Goal: Task Accomplishment & Management: Manage account settings

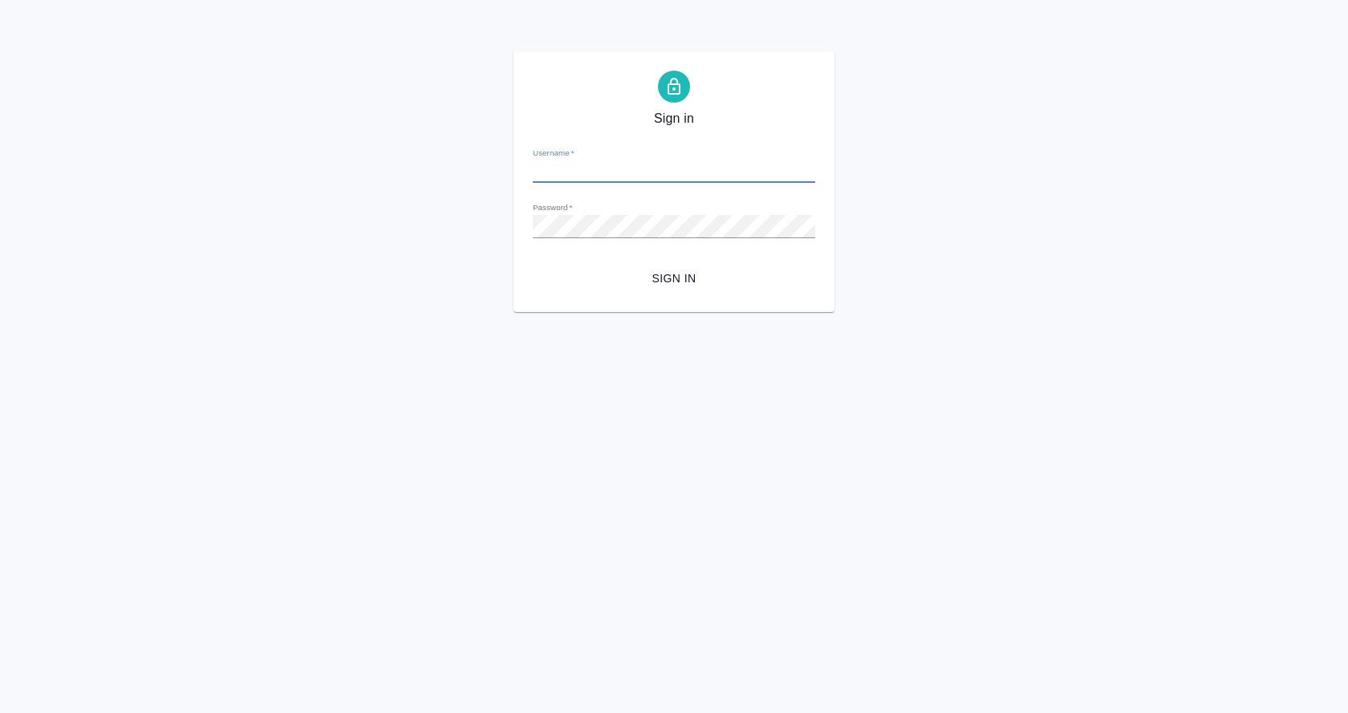
type input "[EMAIL_ADDRESS][DOMAIN_NAME]"
click at [679, 278] on span "Sign in" at bounding box center [674, 279] width 257 height 20
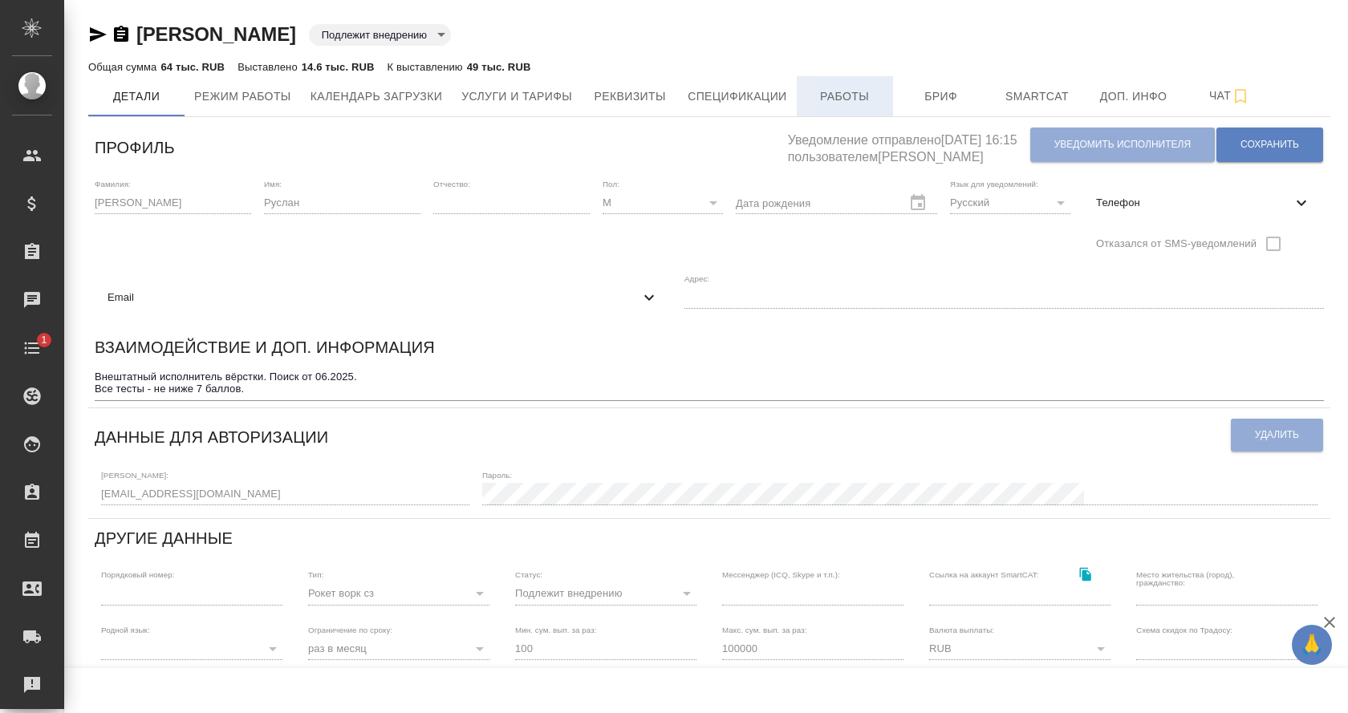
click at [873, 105] on span "Работы" at bounding box center [844, 97] width 77 height 20
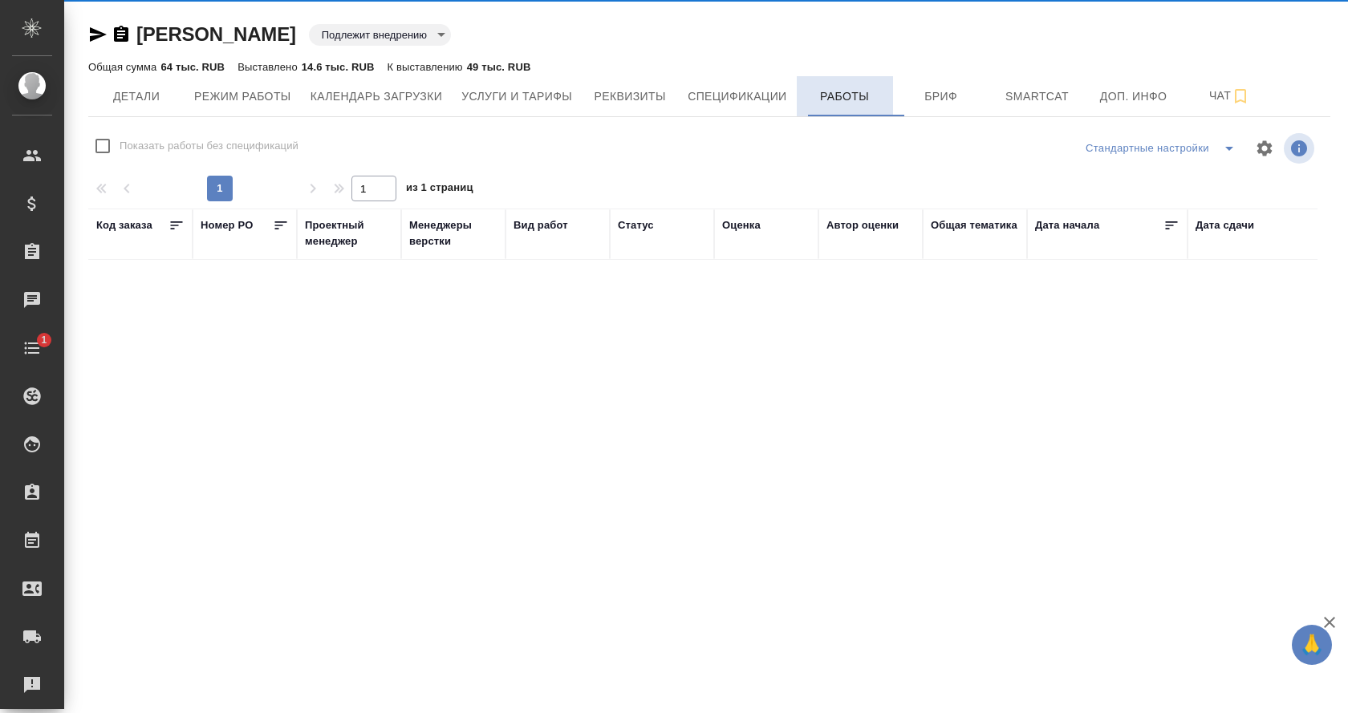
checkbox input "false"
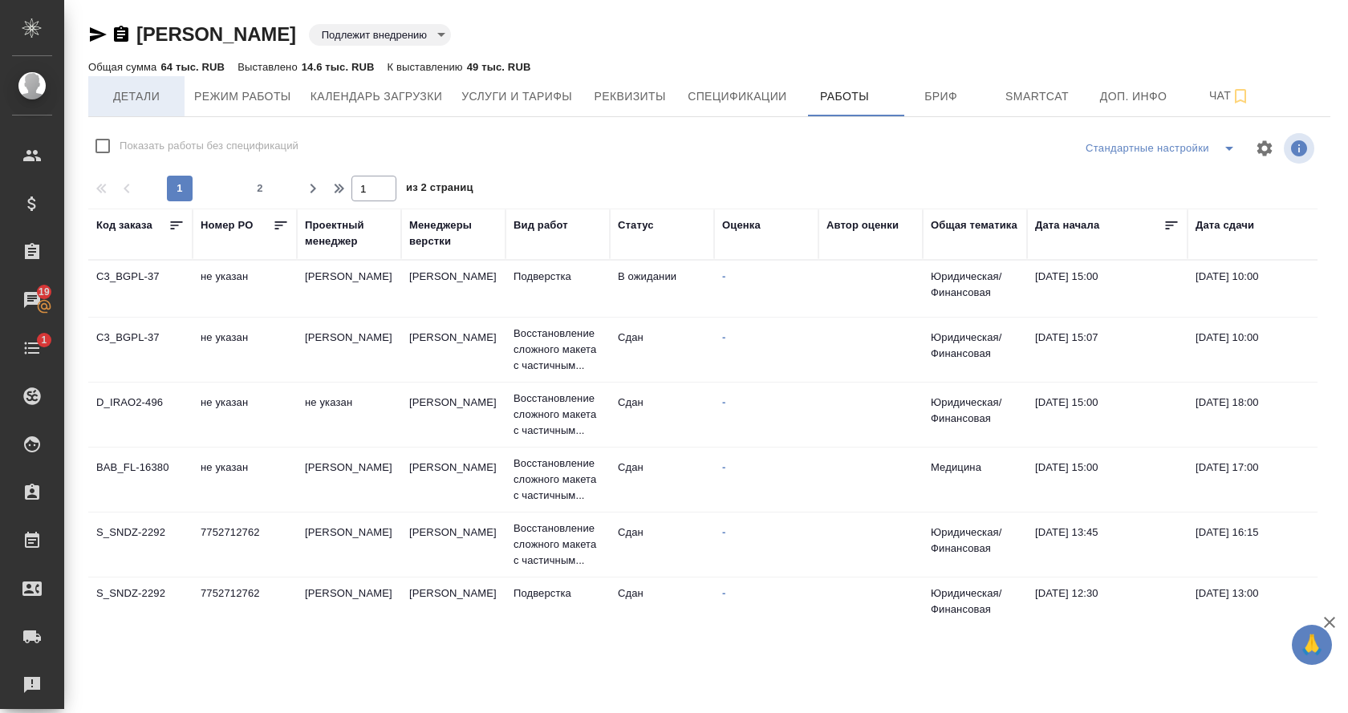
click at [147, 93] on span "Детали" at bounding box center [136, 97] width 77 height 20
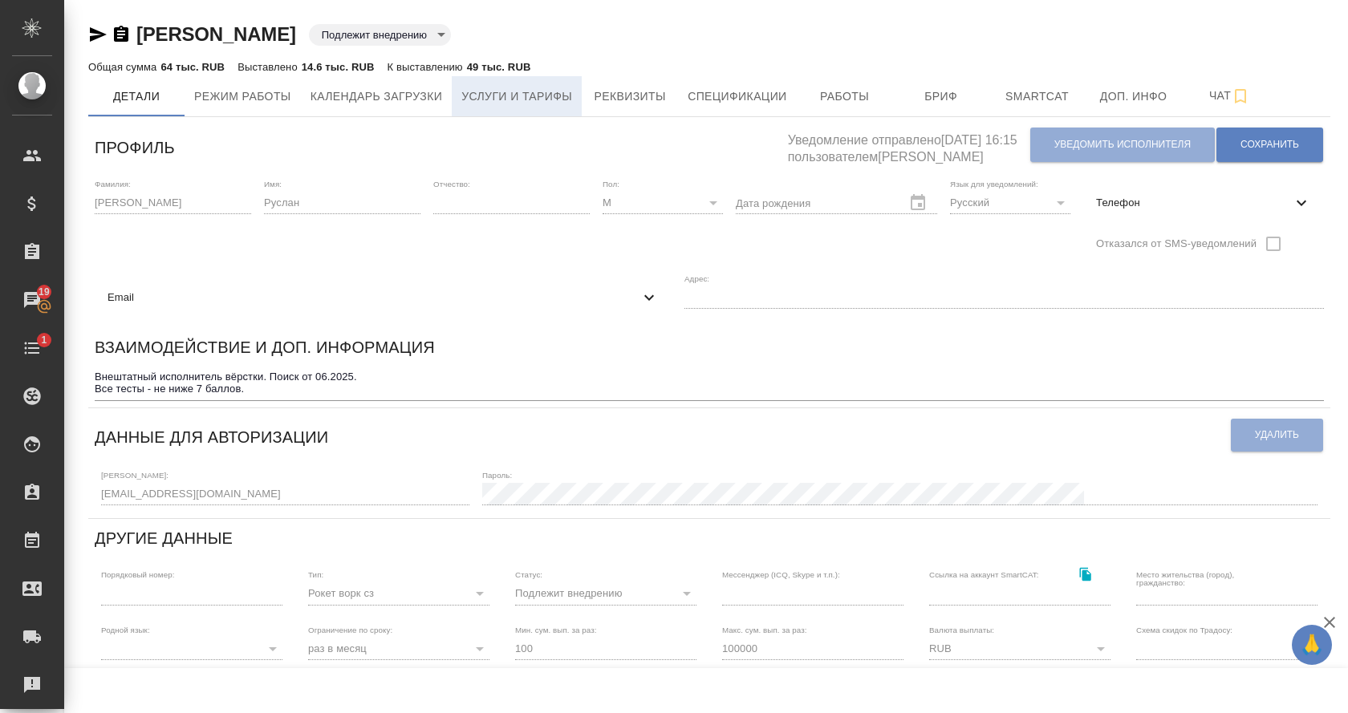
click at [554, 97] on span "Услуги и тарифы" at bounding box center [516, 97] width 111 height 20
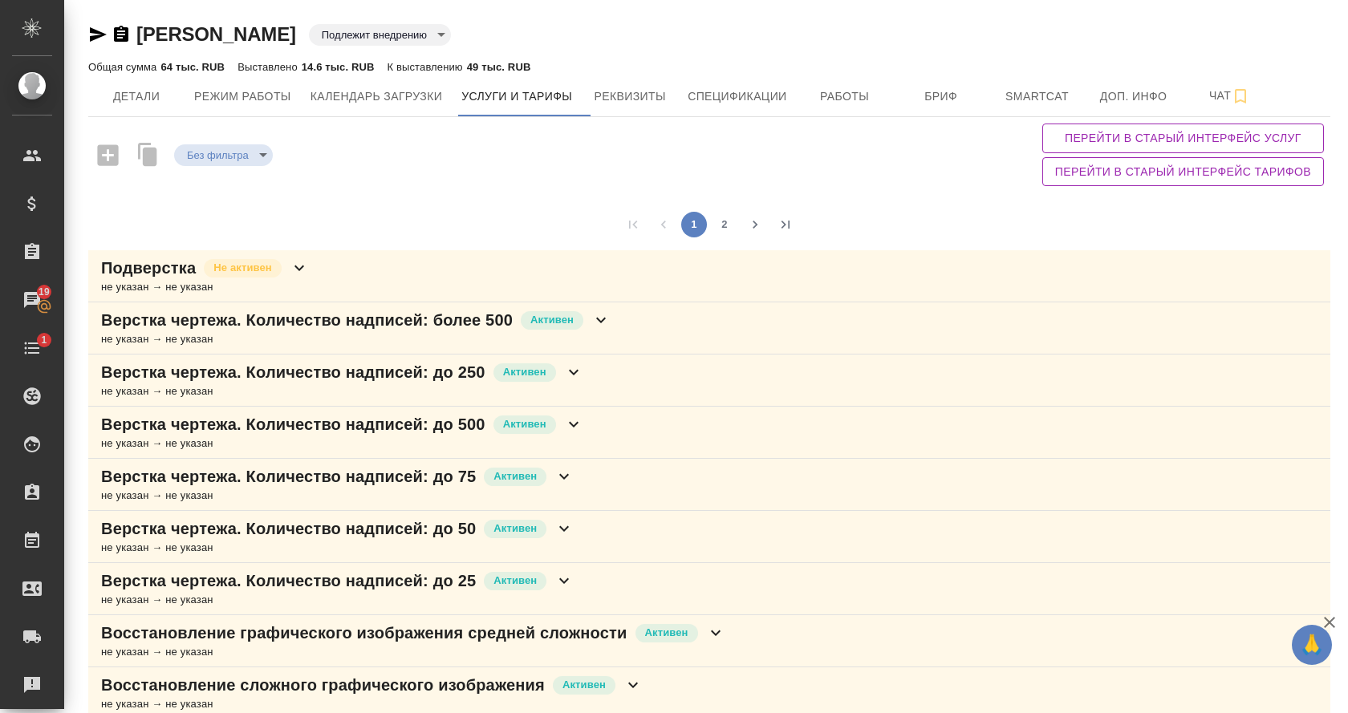
click at [300, 273] on icon at bounding box center [299, 267] width 19 height 19
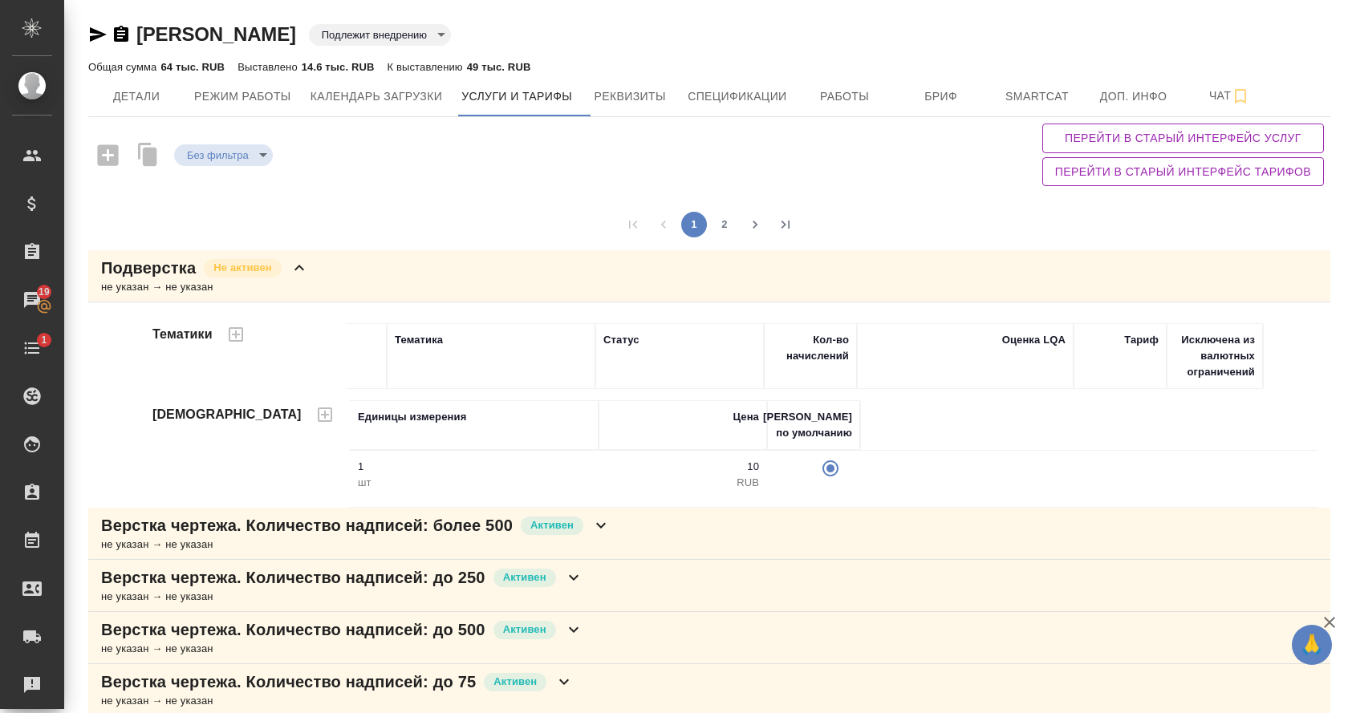
click at [300, 273] on icon at bounding box center [299, 267] width 19 height 19
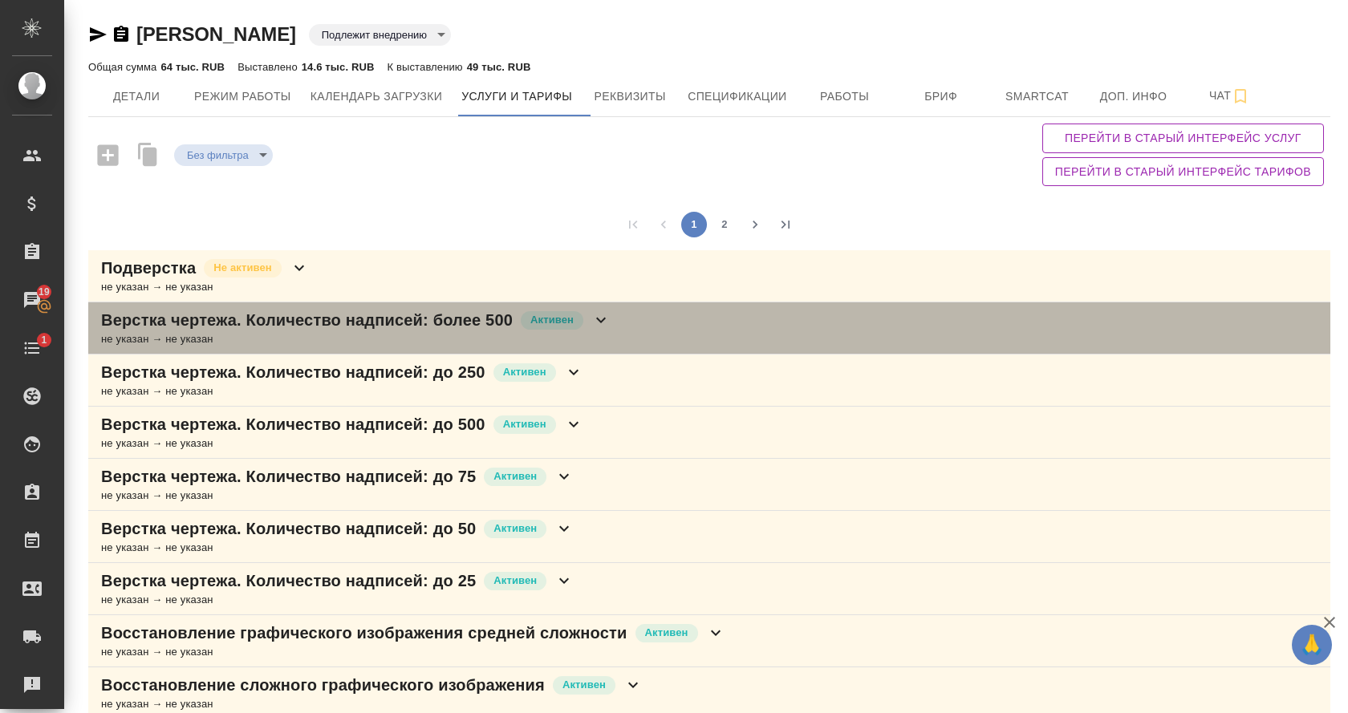
click at [601, 322] on div "Верстка чертежа. Количество надписей: более 500 Активен" at bounding box center [355, 320] width 509 height 22
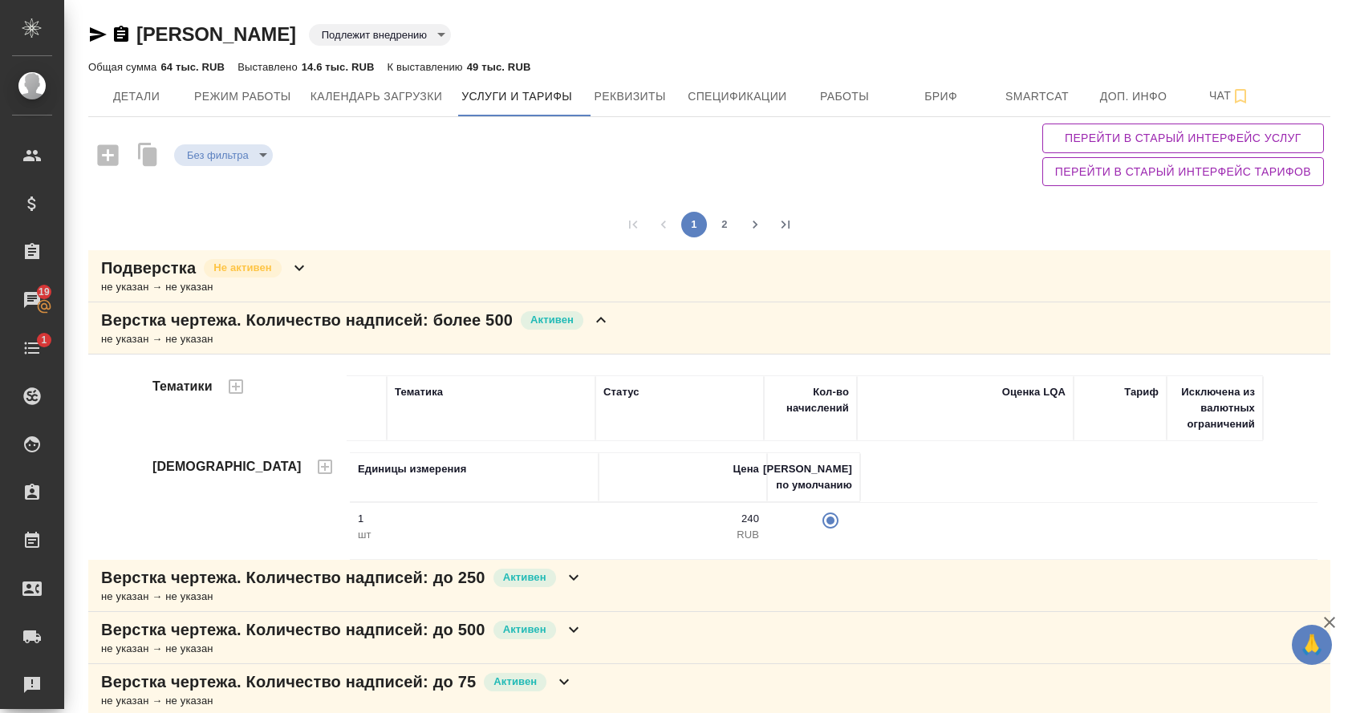
click at [601, 322] on div "Верстка чертежа. Количество надписей: более 500 Активен" at bounding box center [355, 320] width 509 height 22
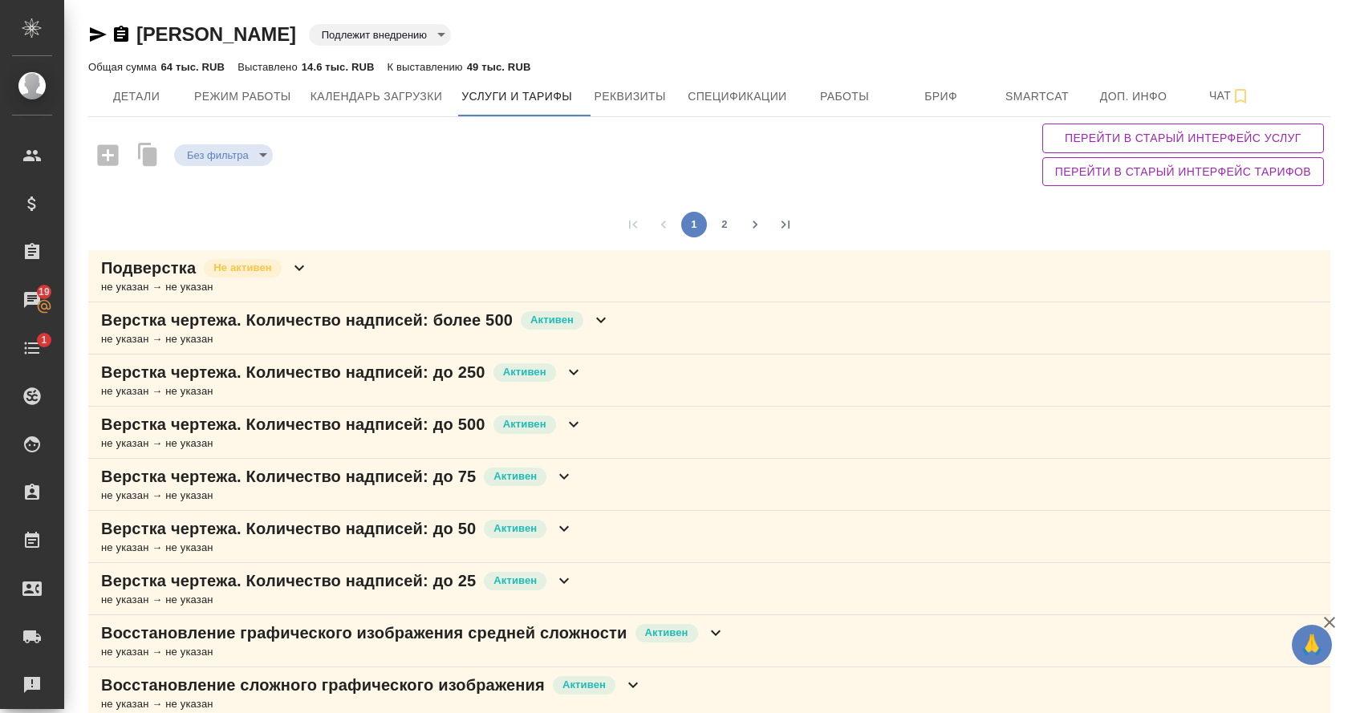
click at [597, 373] on div "Верстка чертежа. Количество надписей: до 250 Активен не указан → не указан" at bounding box center [709, 381] width 1242 height 52
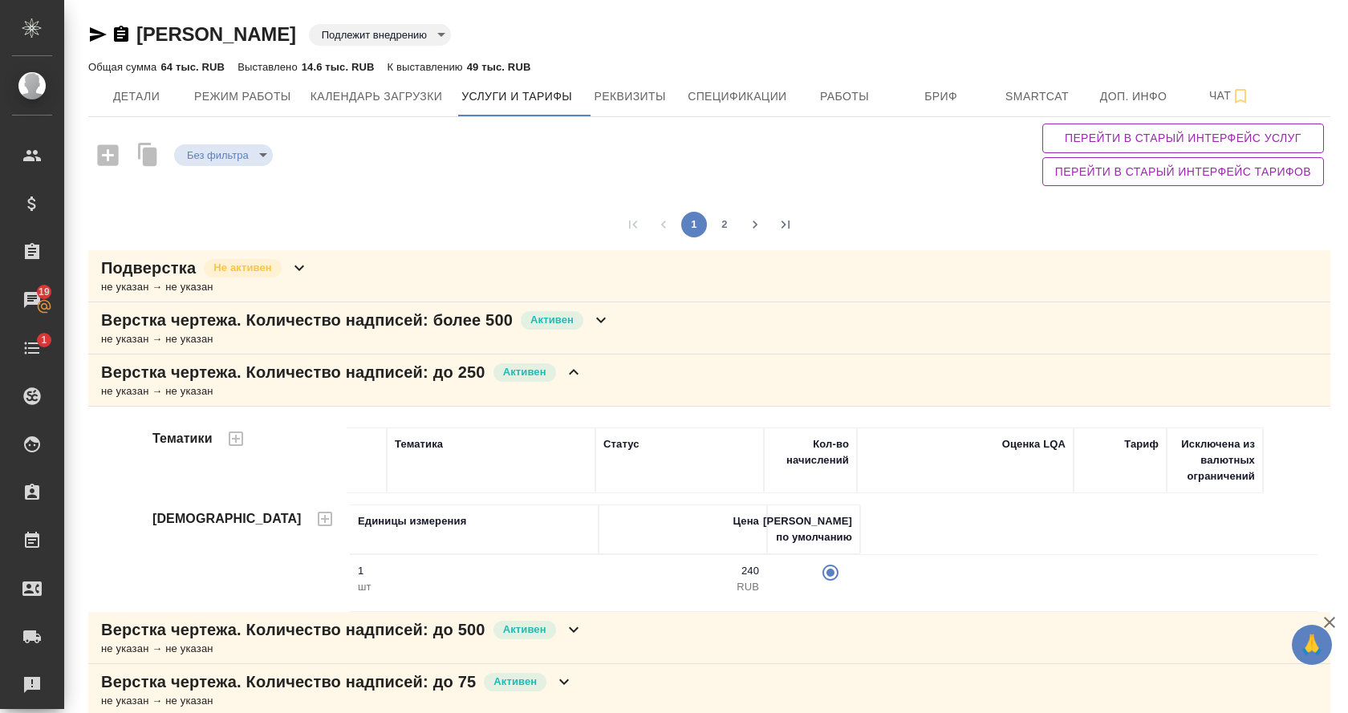
click at [597, 373] on div "Верстка чертежа. Количество надписей: до 250 Активен не указан → не указан" at bounding box center [709, 381] width 1242 height 52
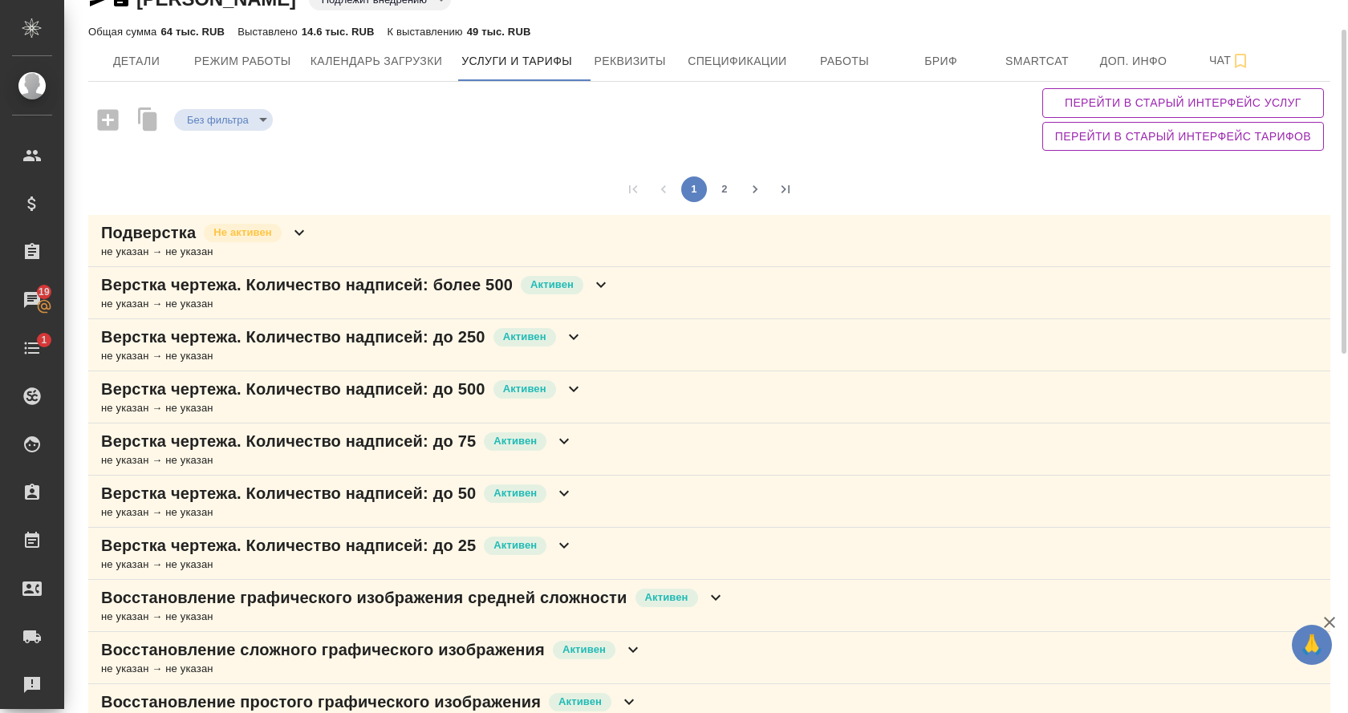
scroll to position [49, 0]
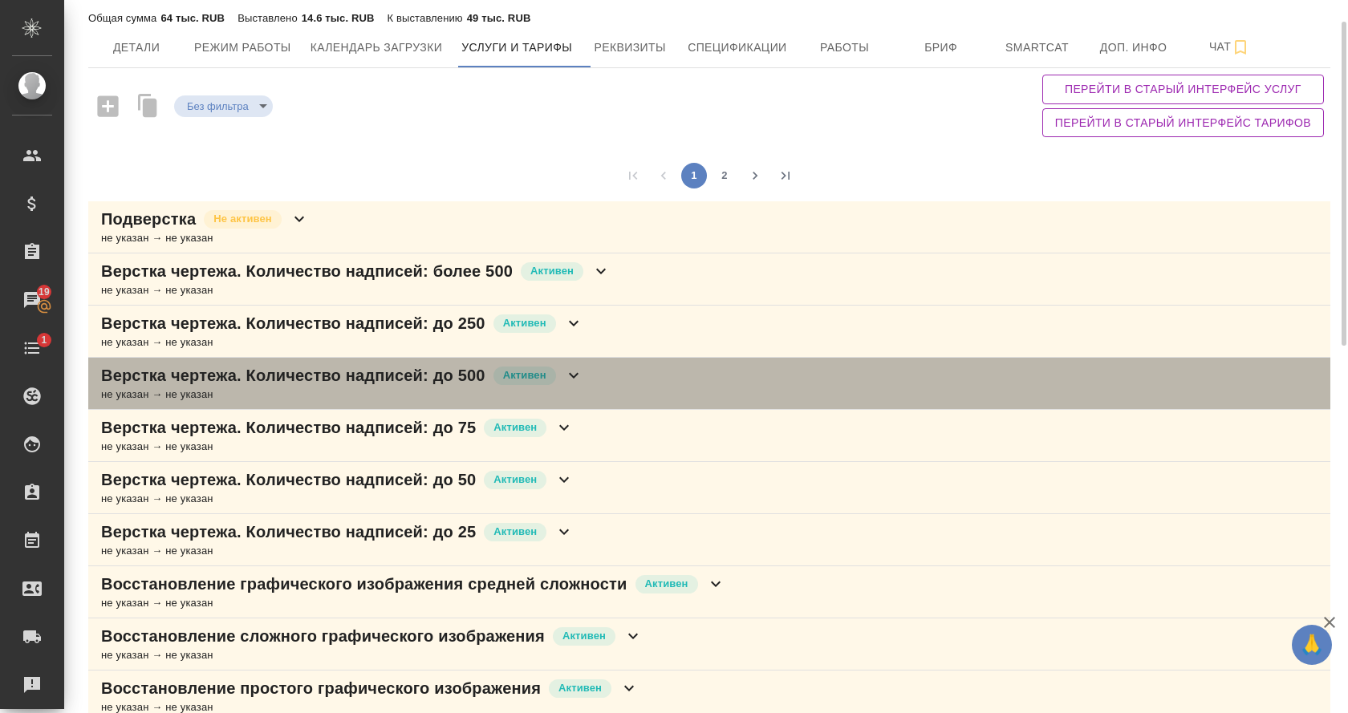
click at [583, 377] on icon at bounding box center [573, 375] width 19 height 19
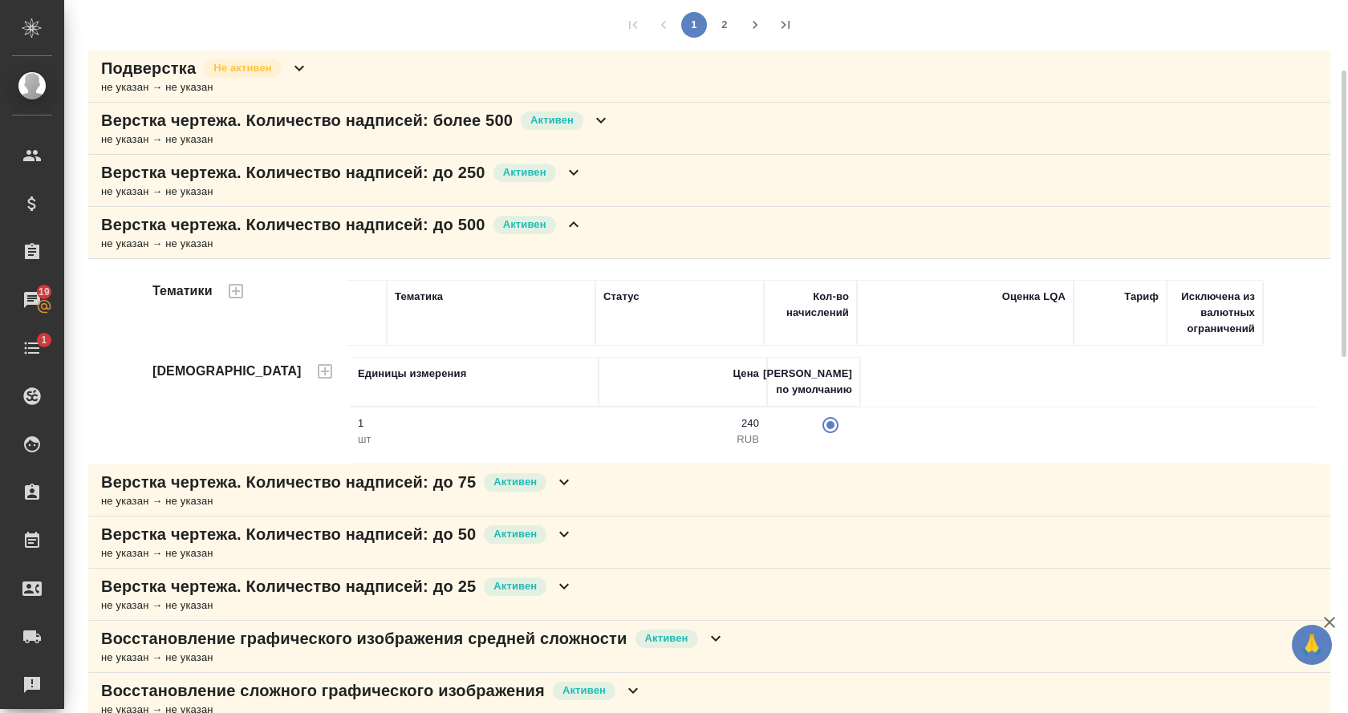
scroll to position [203, 0]
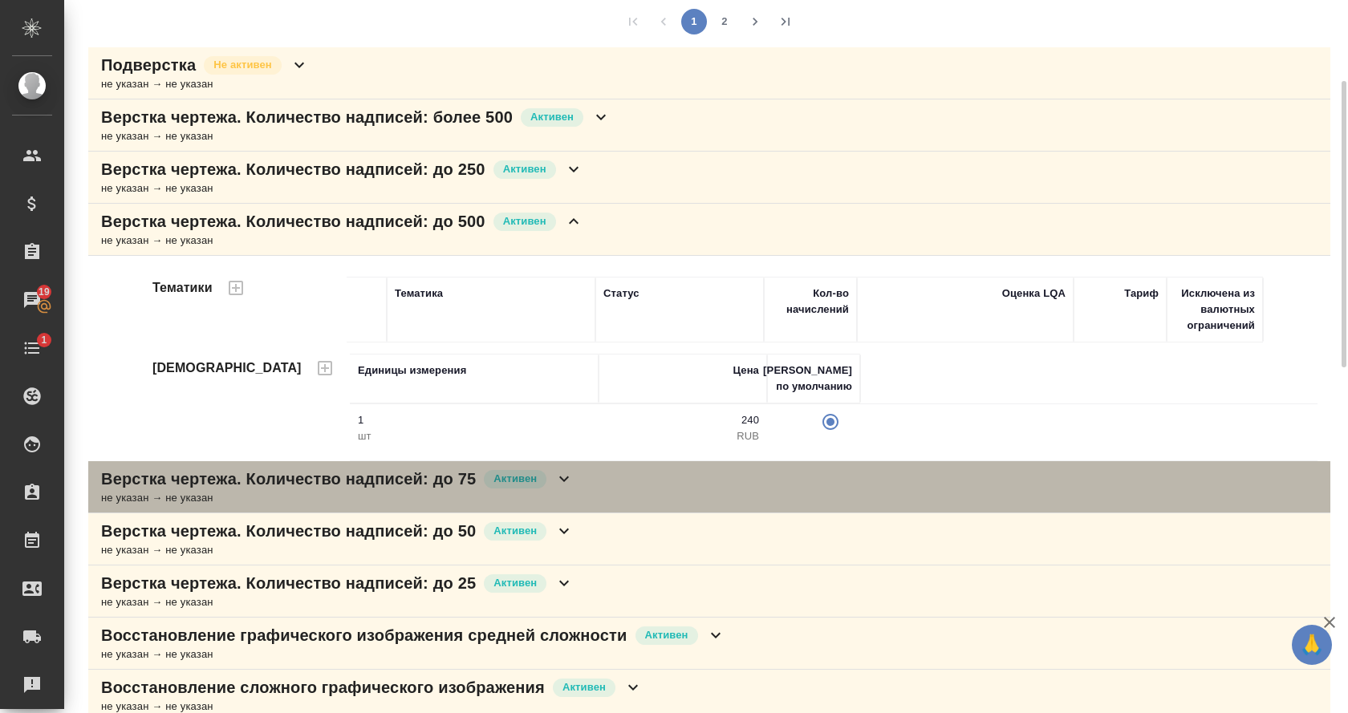
click at [583, 469] on div "Верстка чертежа. Количество надписей: до 75 Активен не указан → не указан" at bounding box center [709, 487] width 1242 height 52
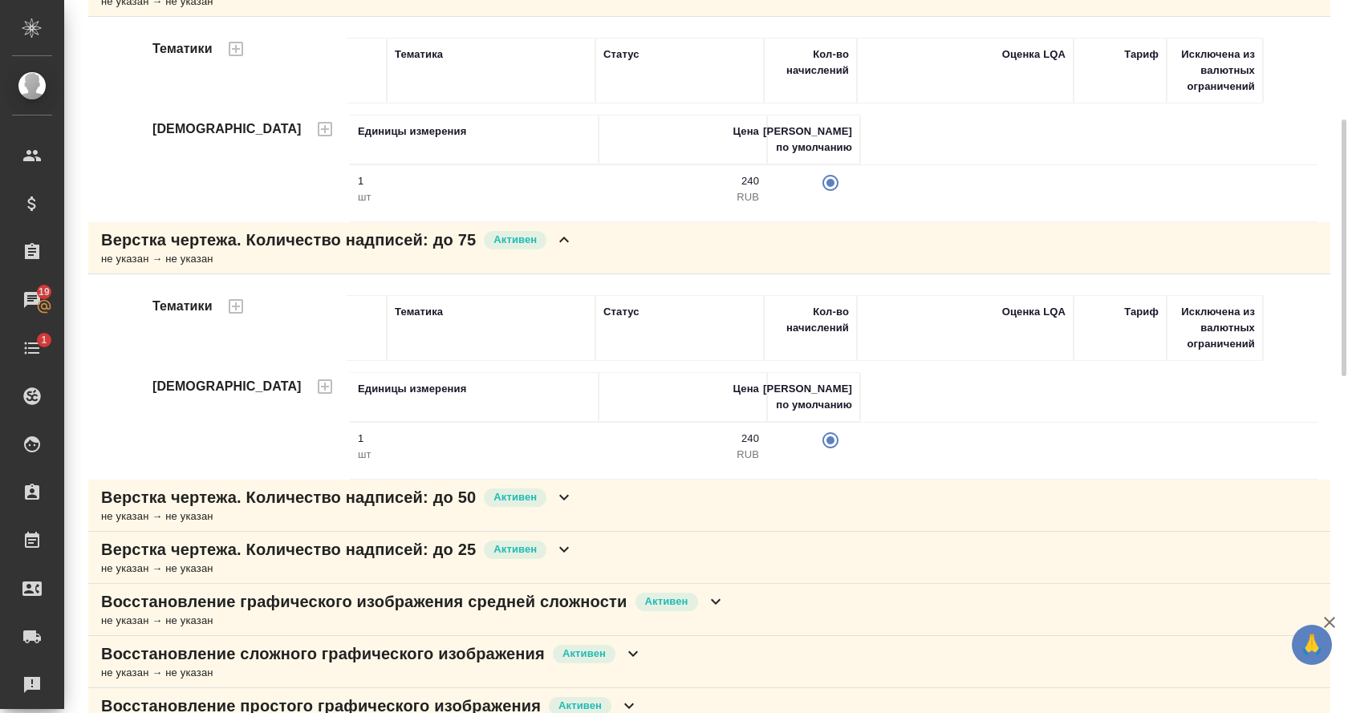
scroll to position [464, 0]
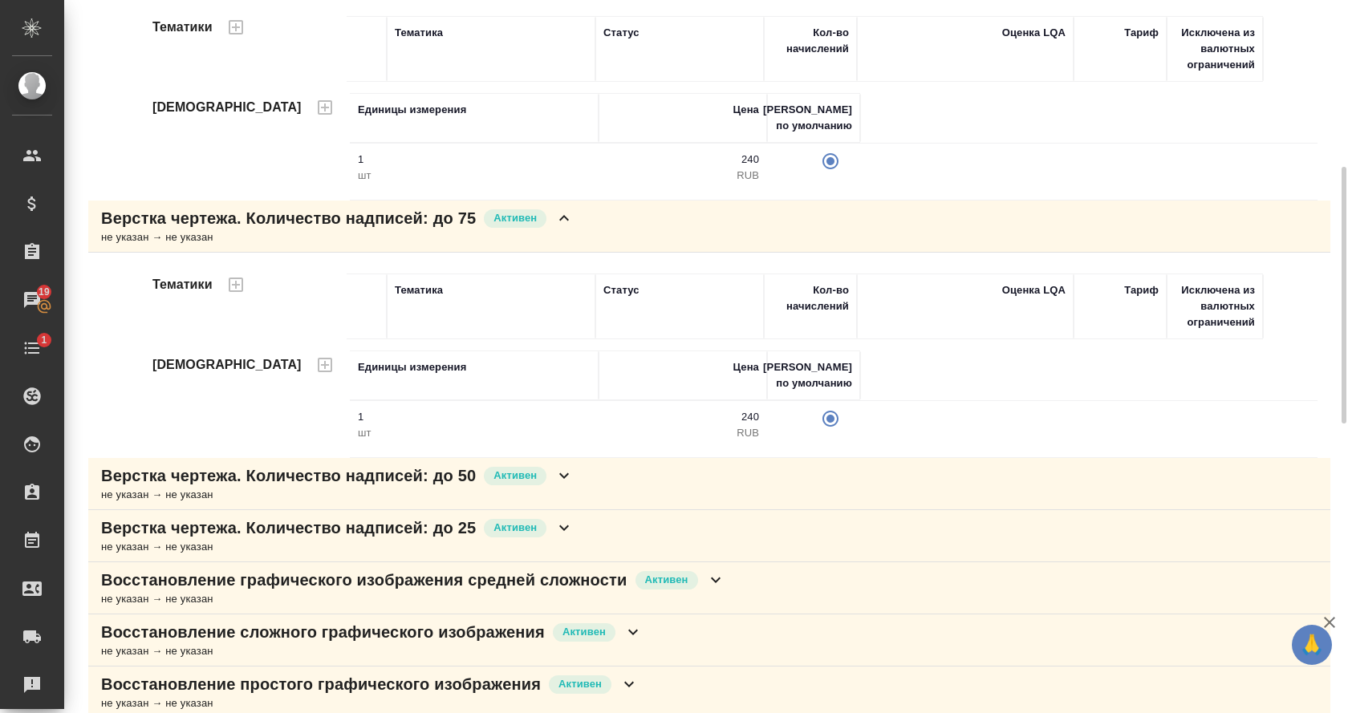
click at [589, 510] on div "Верстка чертежа. Количество надписей: до 25 Активен не указан → не указан" at bounding box center [709, 536] width 1242 height 52
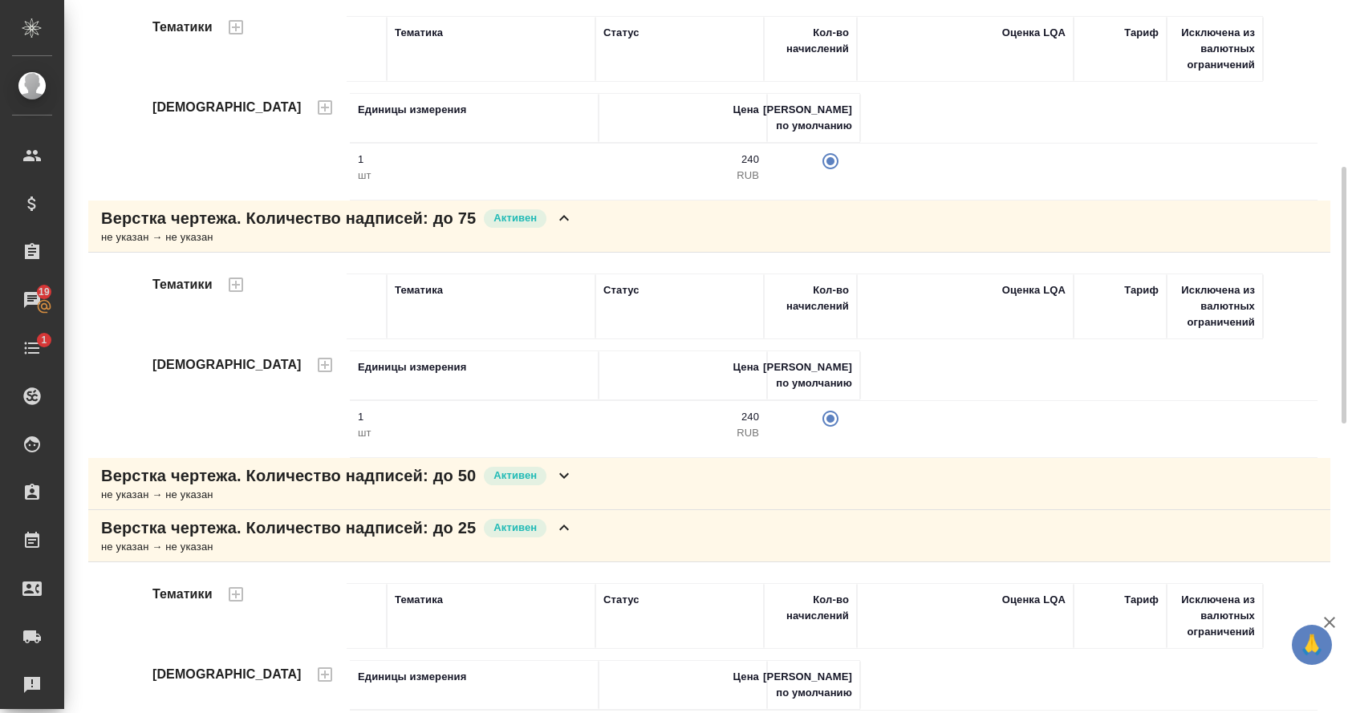
click at [574, 473] on icon at bounding box center [563, 475] width 19 height 19
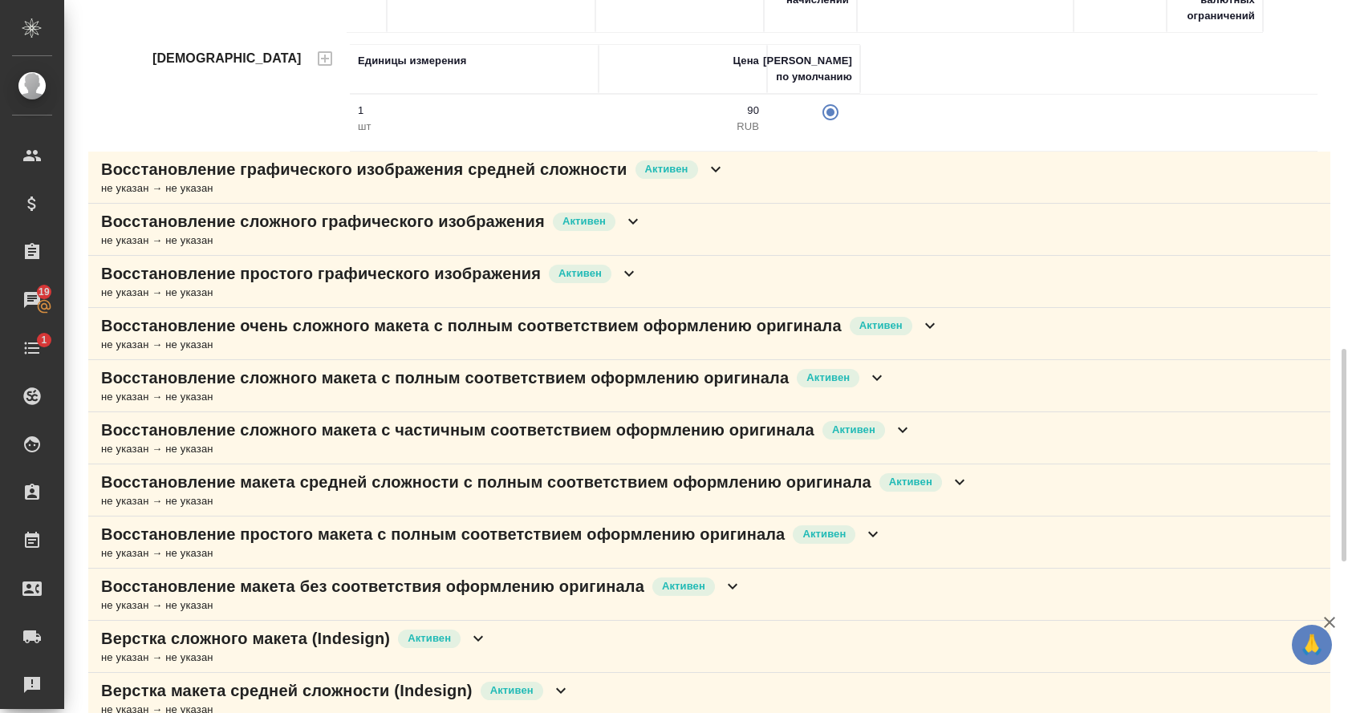
scroll to position [1293, 0]
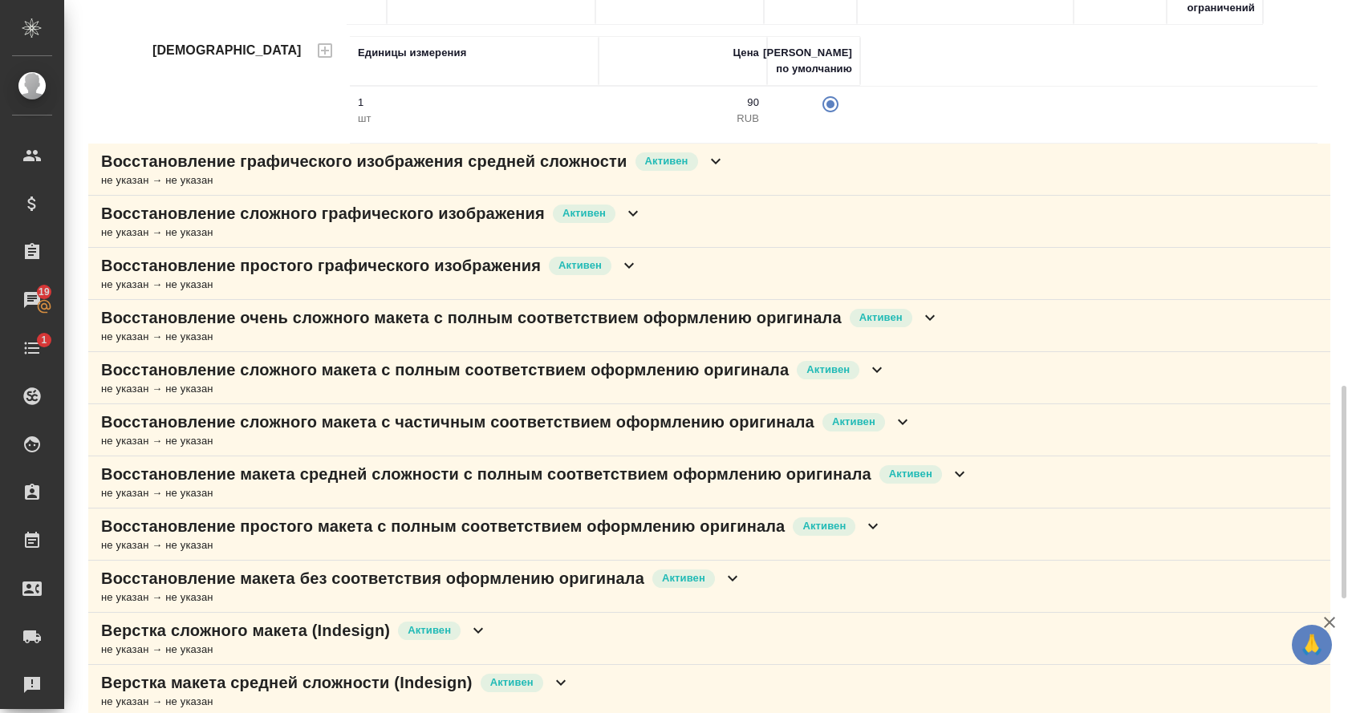
click at [725, 153] on icon at bounding box center [715, 161] width 19 height 19
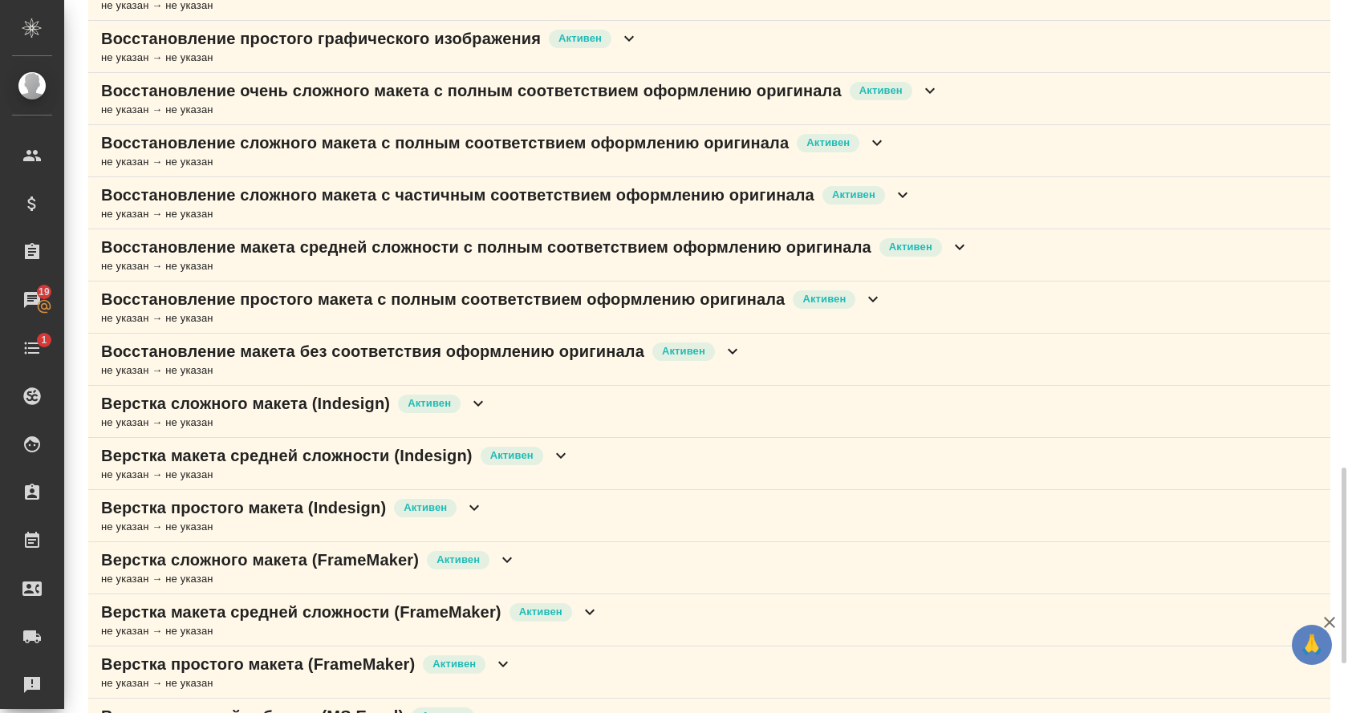
scroll to position [1729, 0]
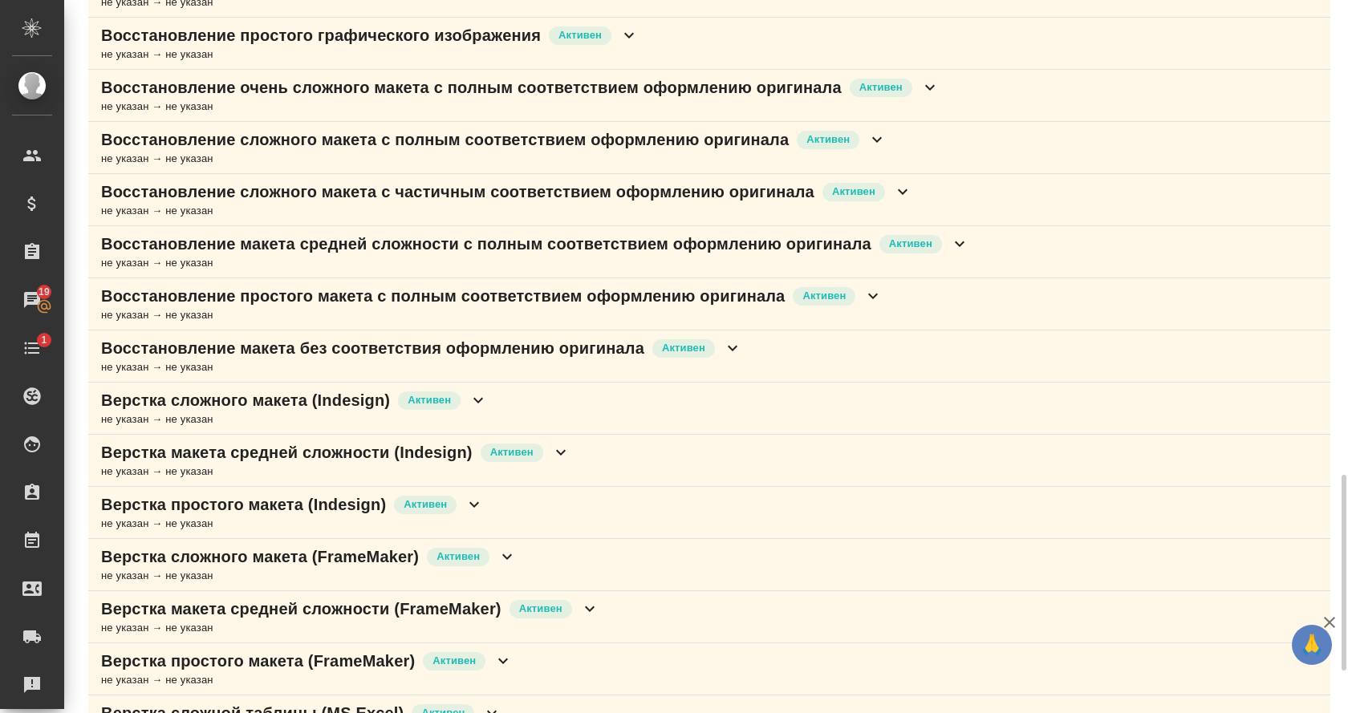
click at [735, 343] on icon at bounding box center [732, 348] width 19 height 19
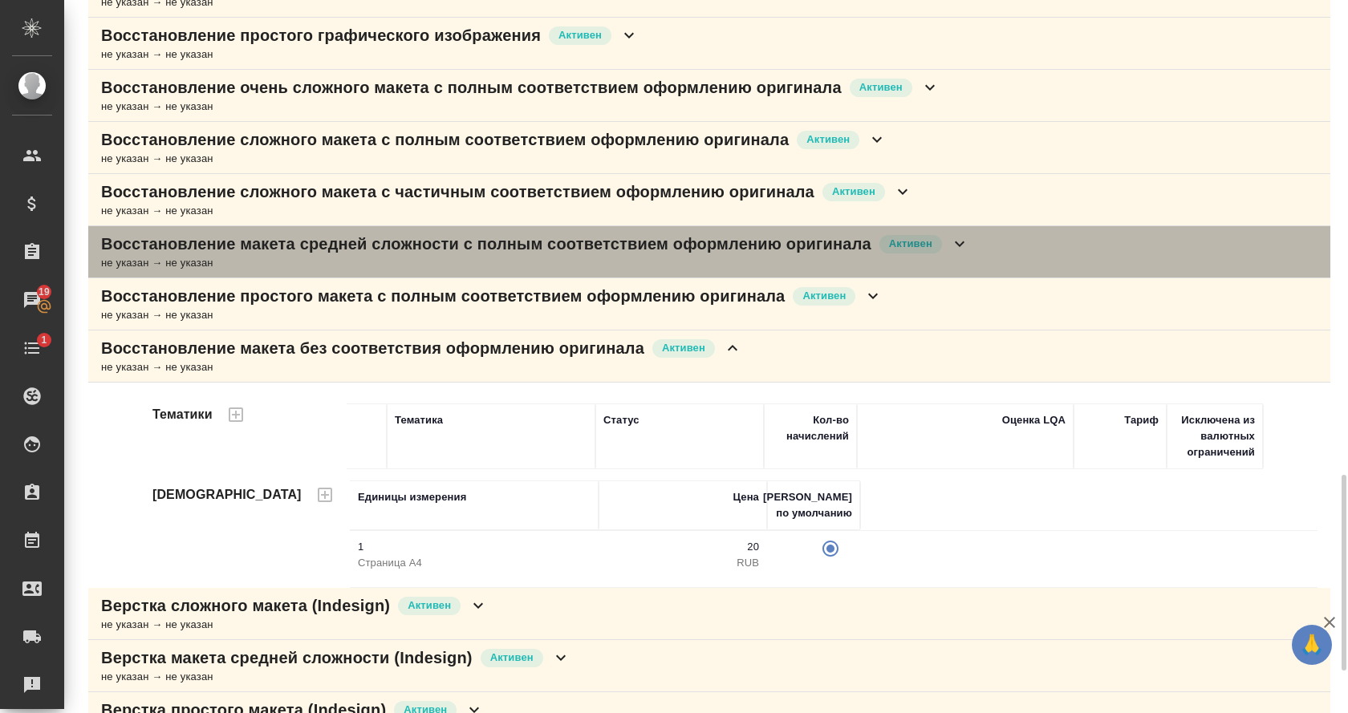
click at [964, 239] on icon at bounding box center [959, 243] width 19 height 19
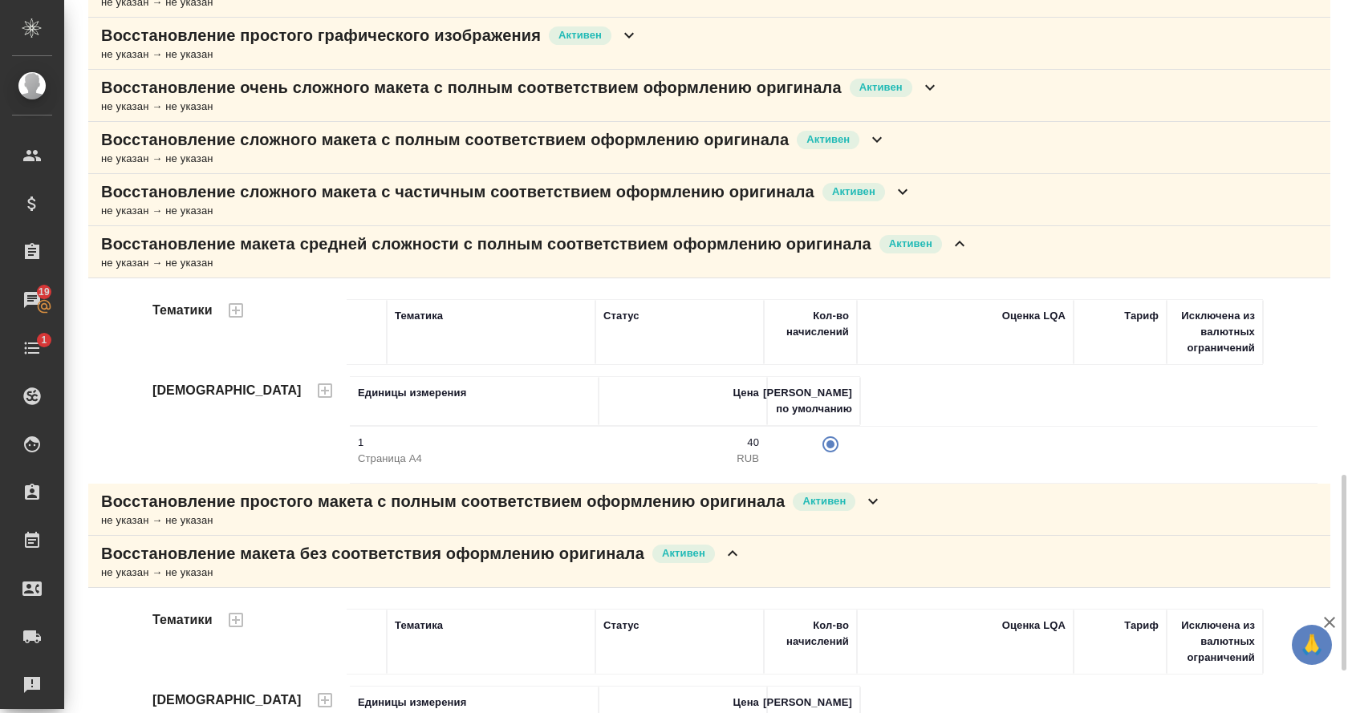
click at [912, 193] on icon at bounding box center [902, 191] width 19 height 19
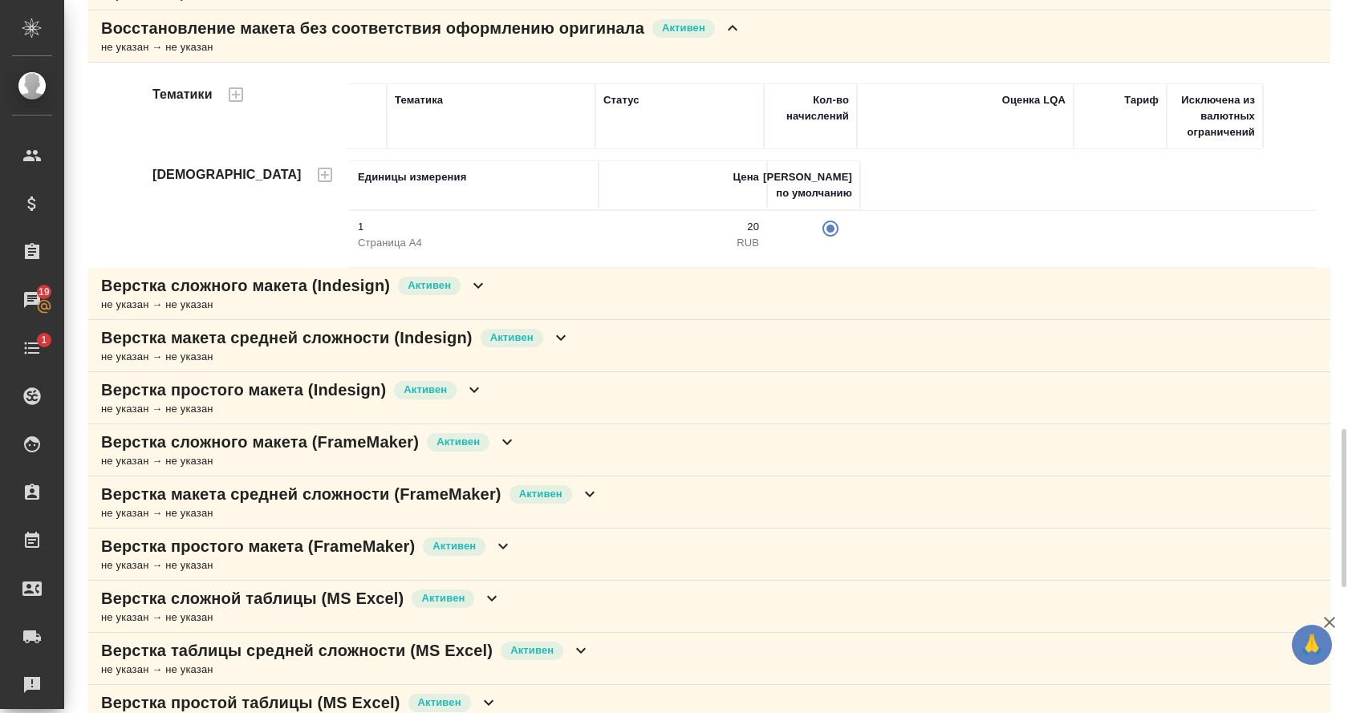
scroll to position [2499, 0]
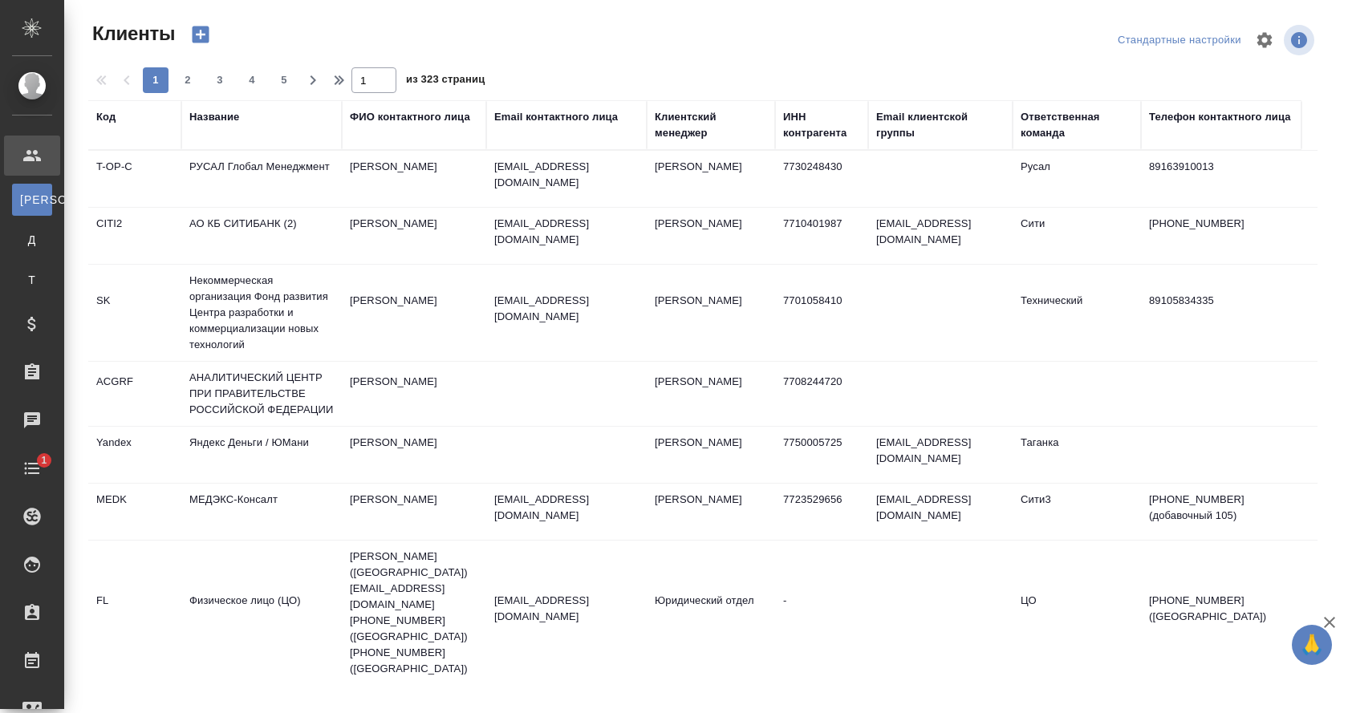
select select "RU"
